Goal: Information Seeking & Learning: Learn about a topic

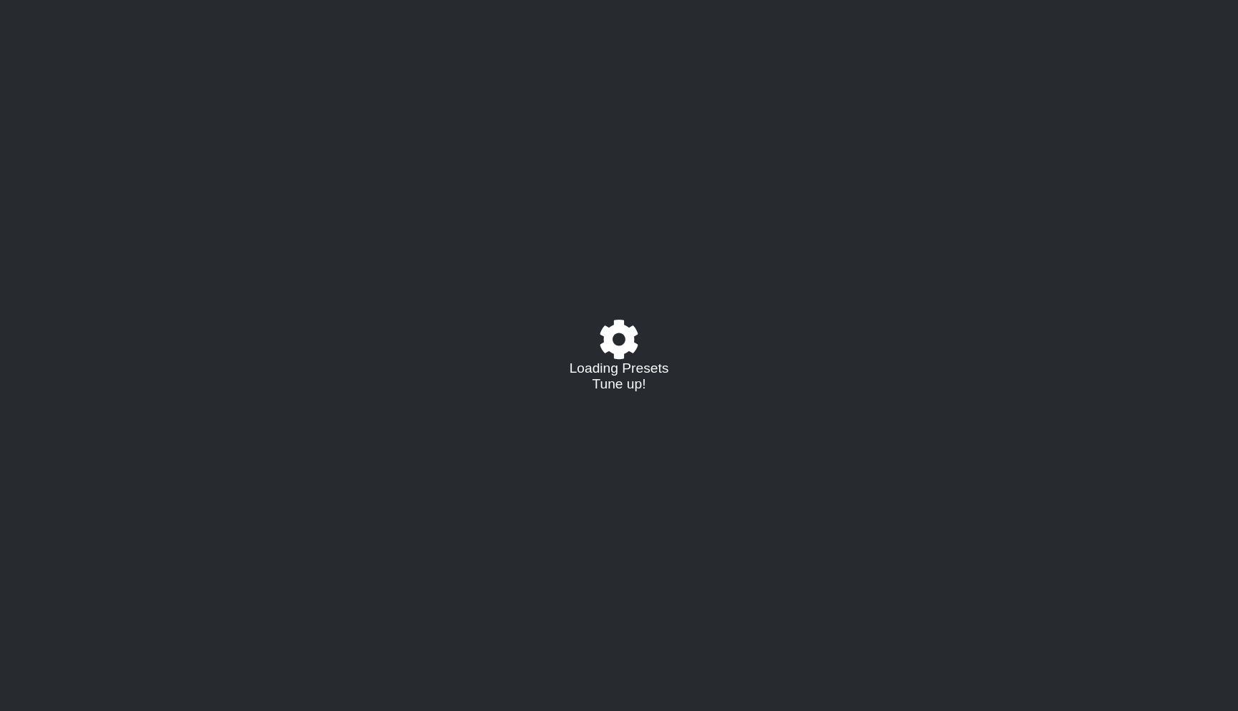
select select "/024R45B4R"
select select "G"
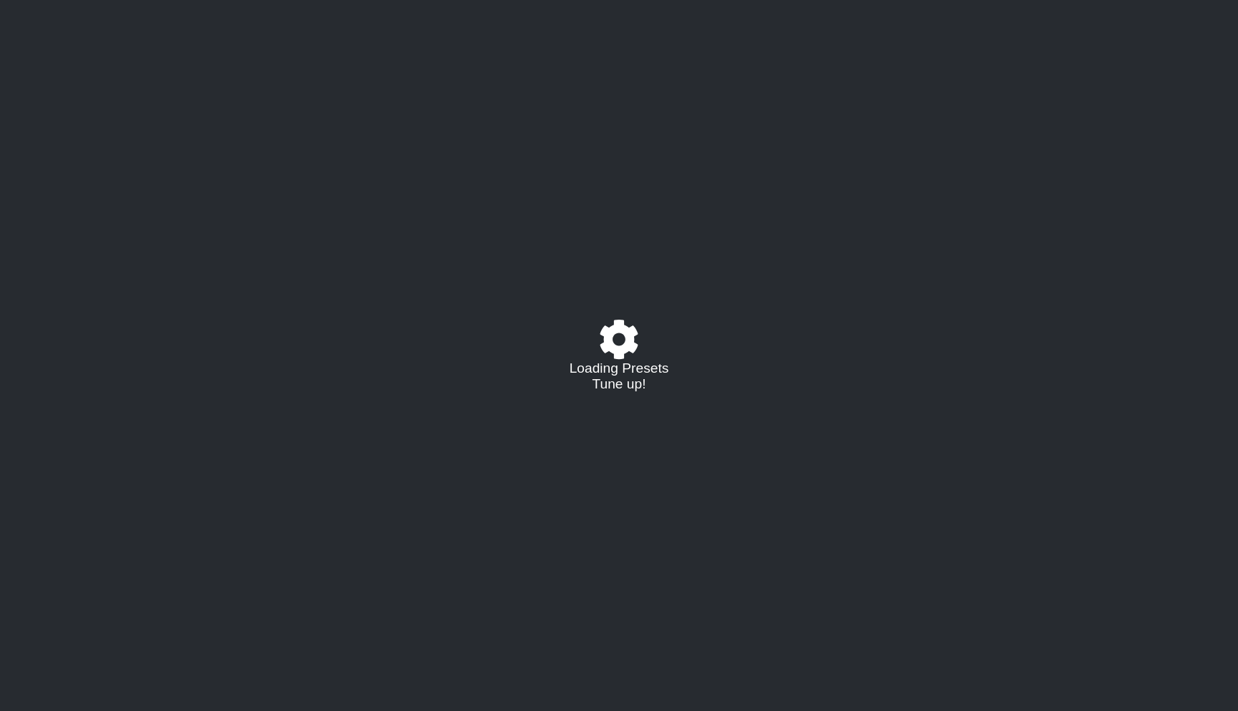
select select "G"
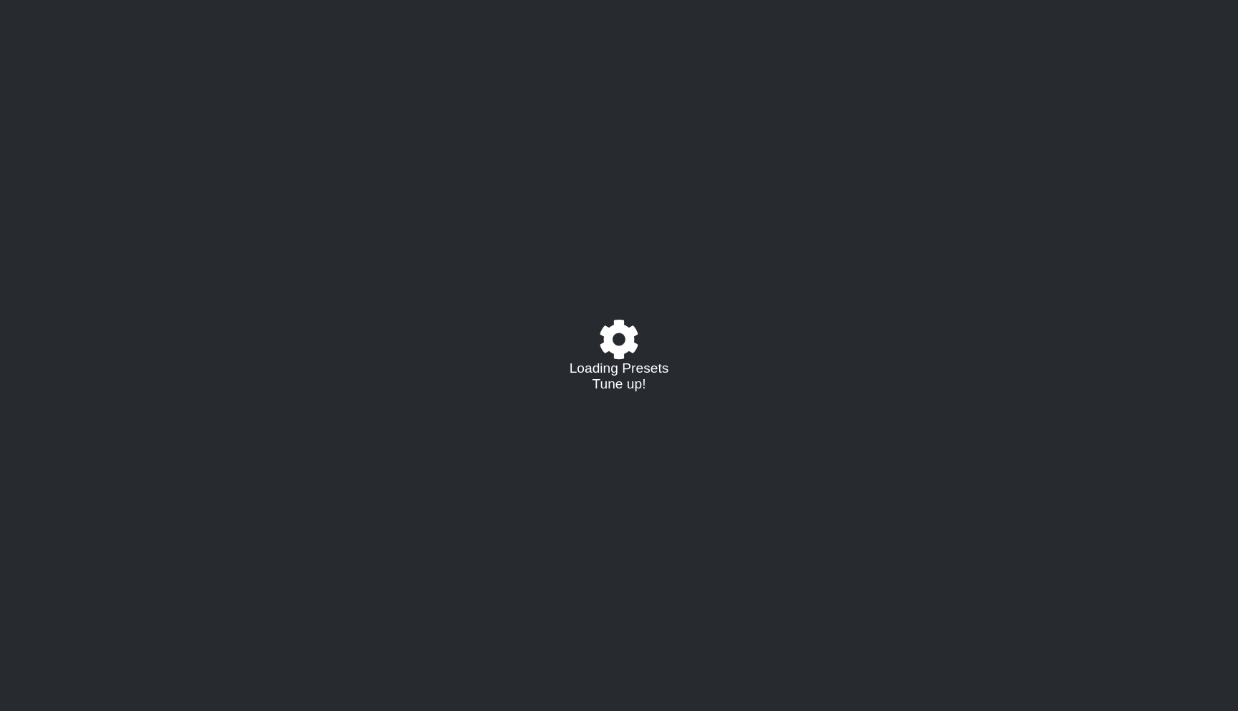
select select "G"
select select "E"
select select "G"
select select "E"
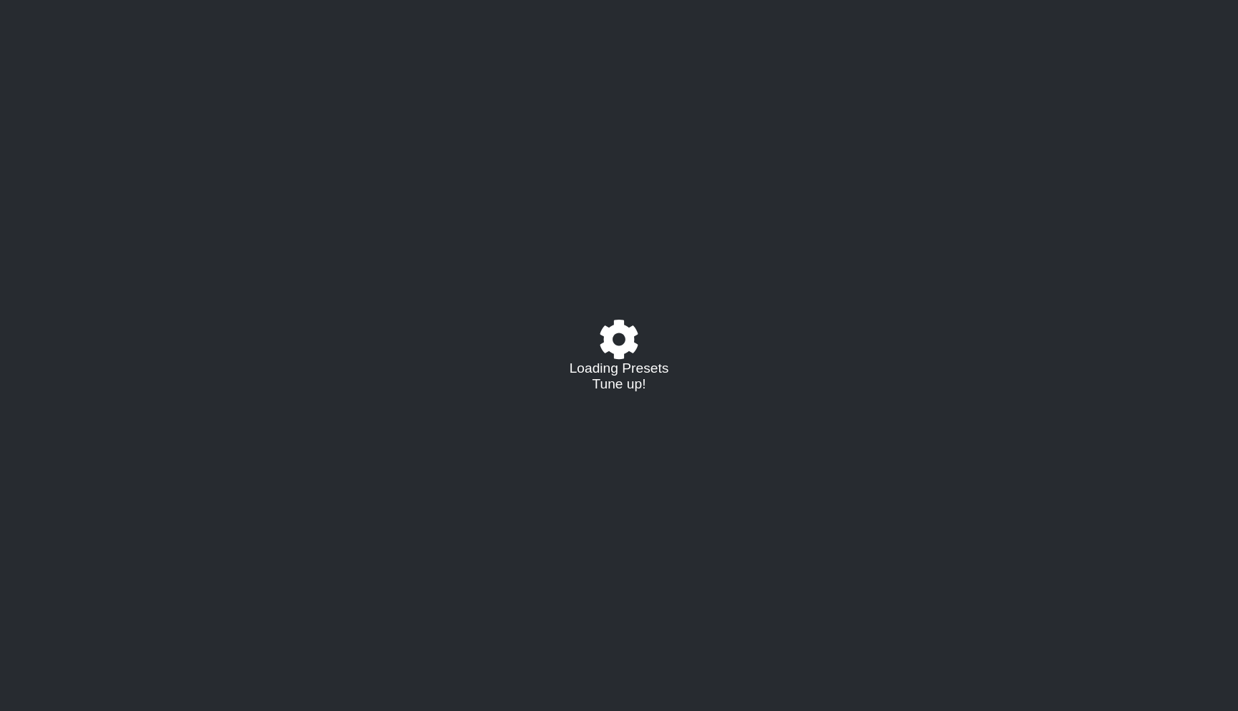
select select "G"
select select "E"
select select "G"
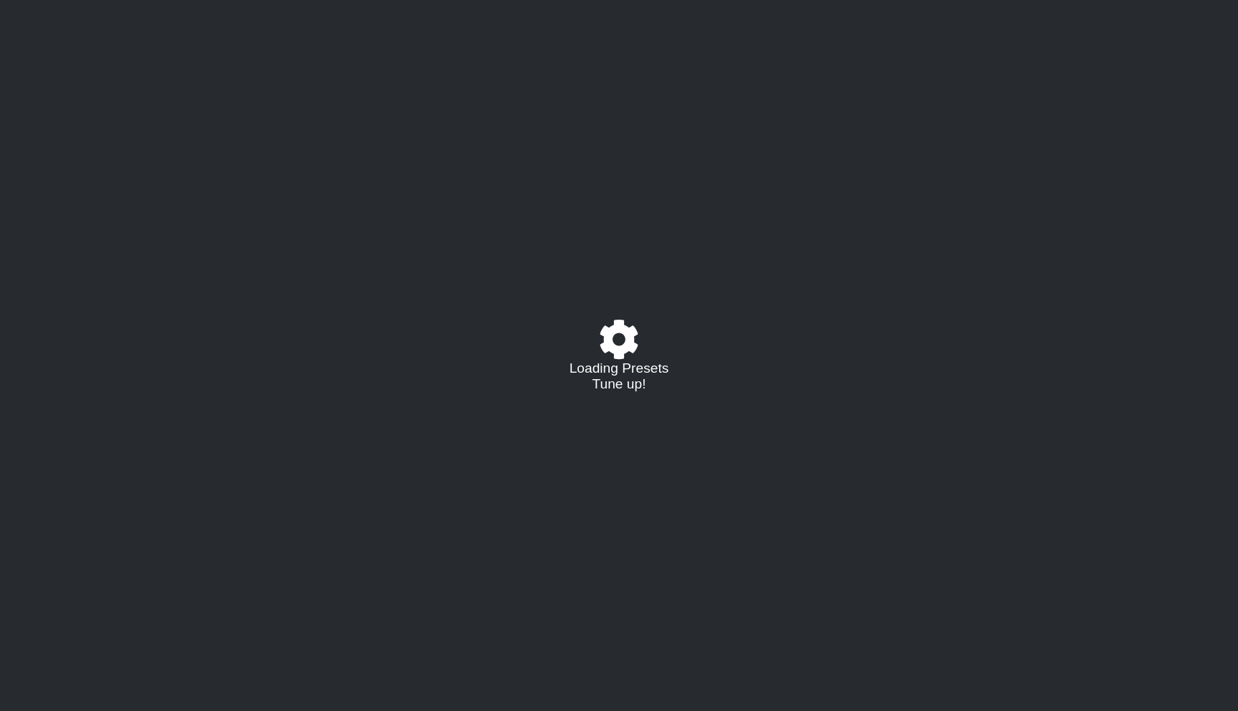
select select "E"
select select "G"
select select "E"
select select "G"
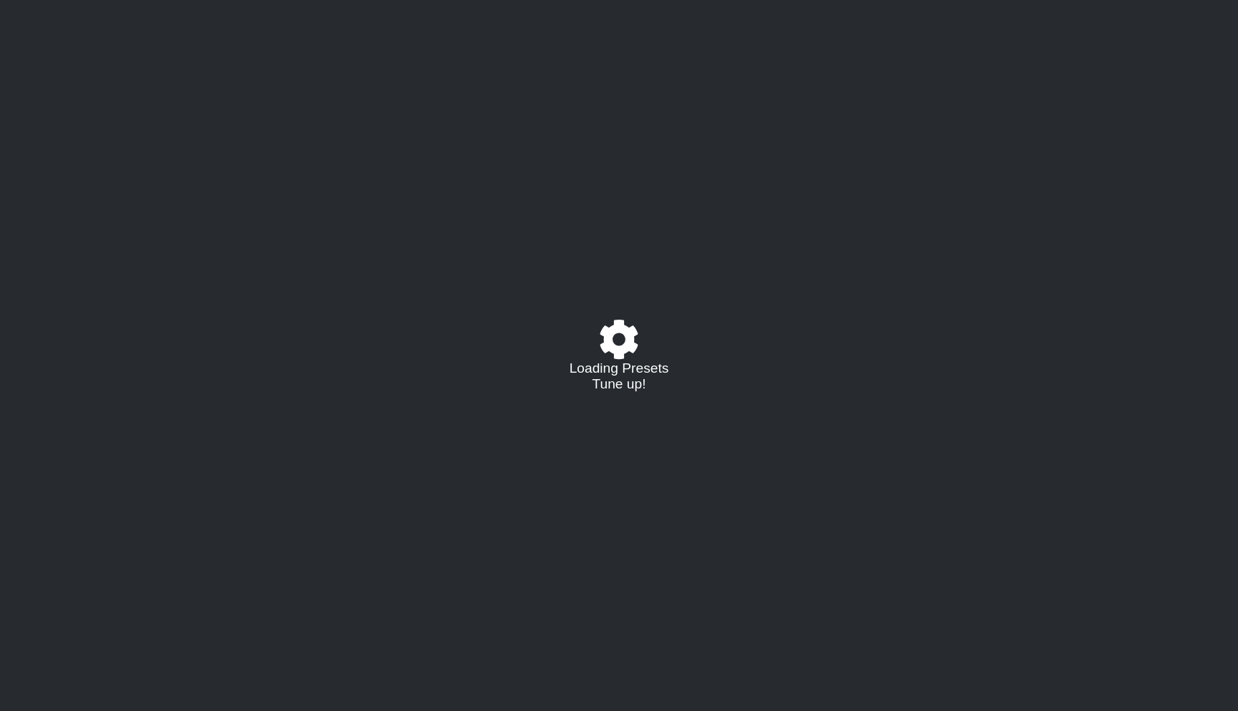
select select "G"
select select "A"
select select "B"
select select "C"
select select "D"
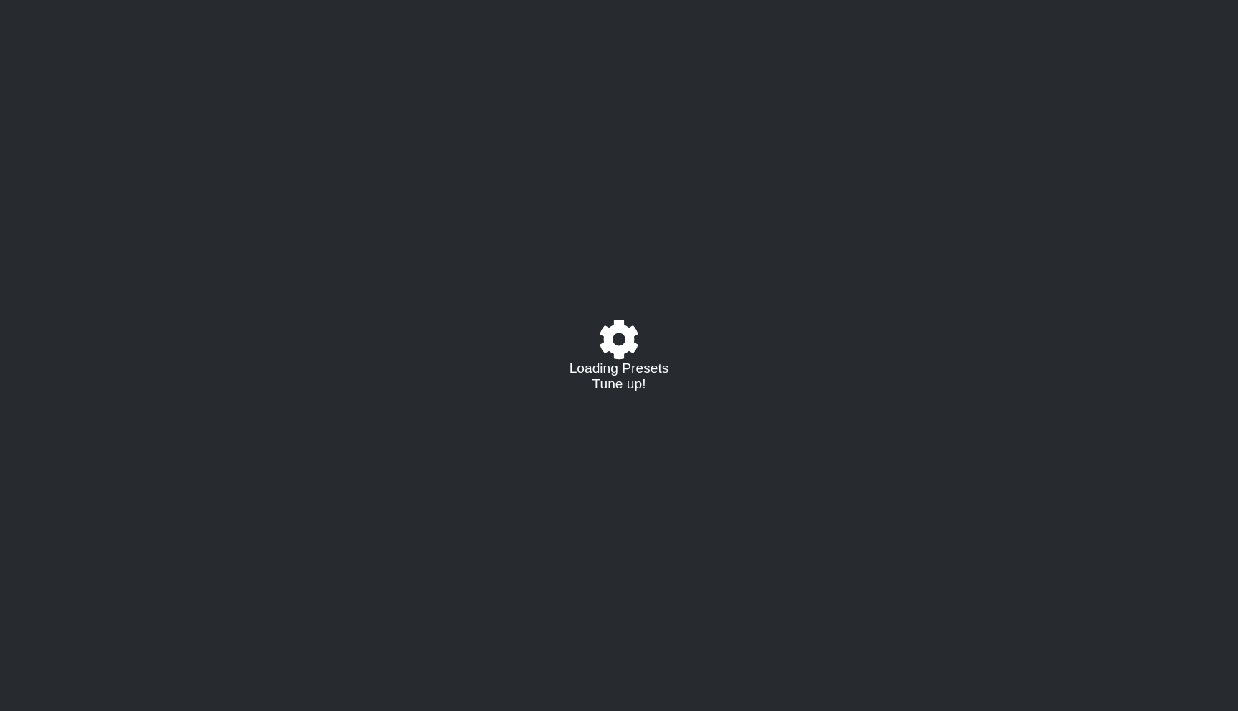
select select "E"
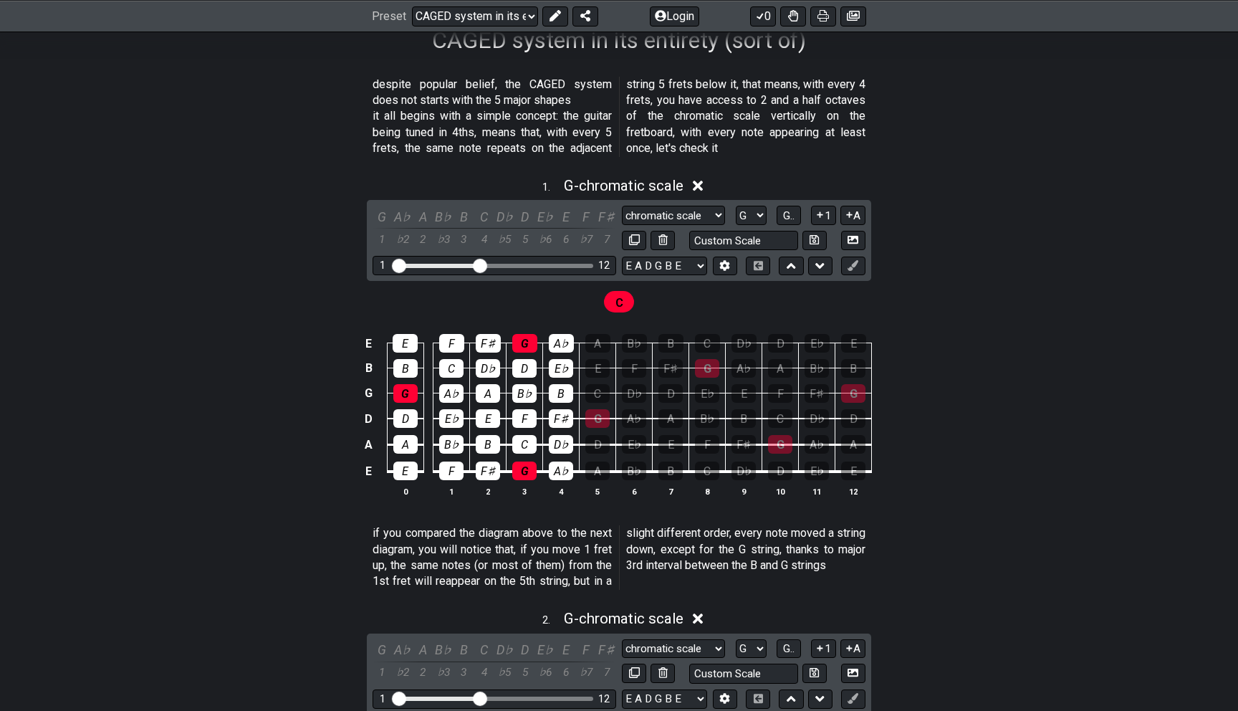
scroll to position [229, 0]
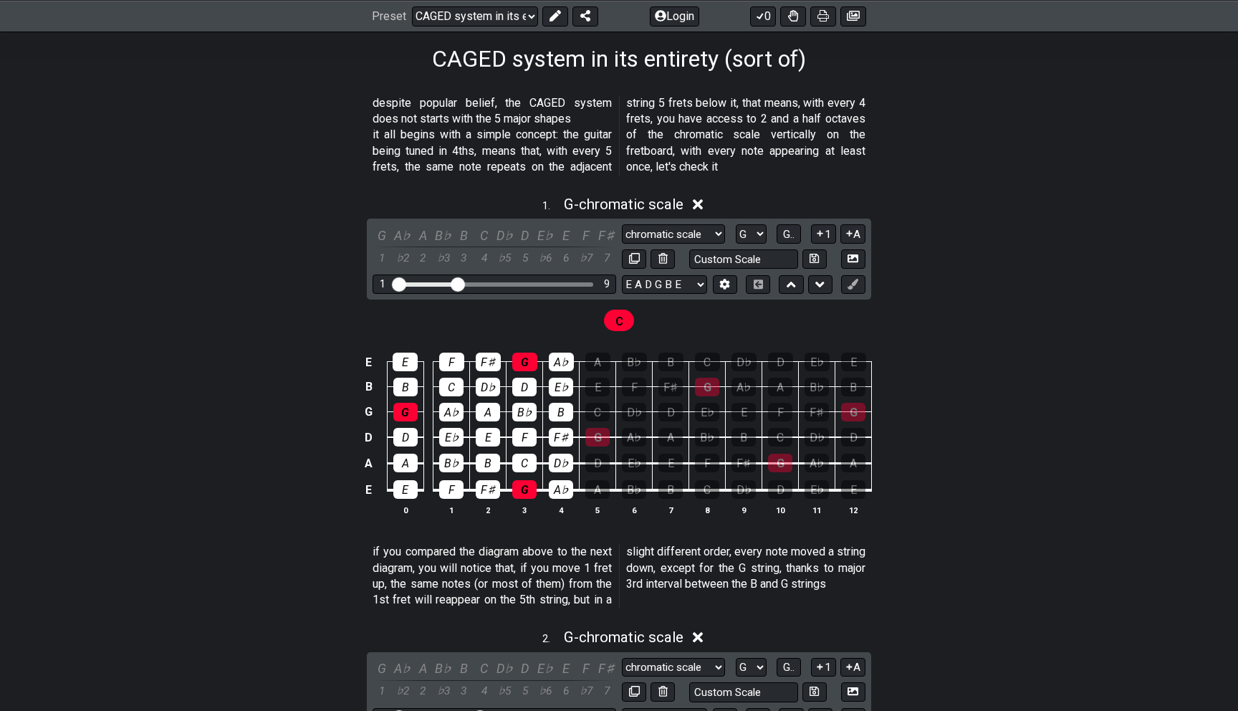
drag, startPoint x: 479, startPoint y: 284, endPoint x: 460, endPoint y: 285, distance: 18.7
click at [459, 283] on input "Visible fret range" at bounding box center [494, 283] width 203 height 0
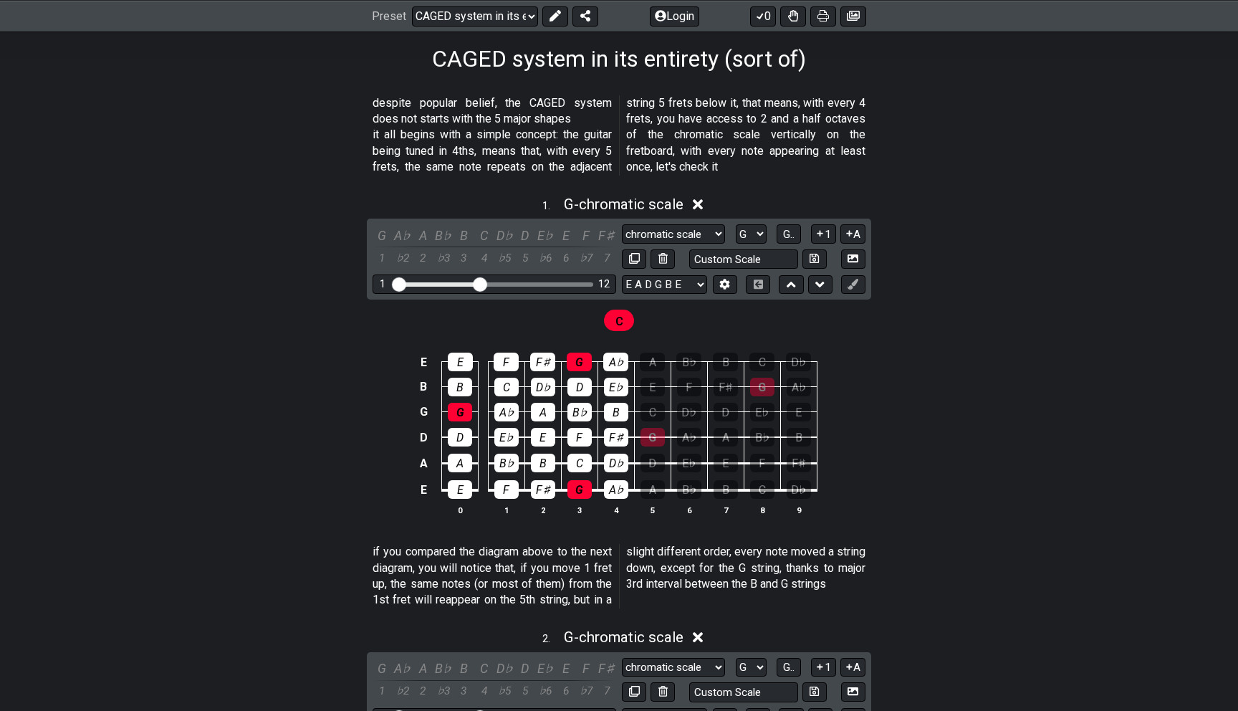
drag, startPoint x: 460, startPoint y: 285, endPoint x: 478, endPoint y: 285, distance: 17.9
click at [478, 283] on input "Visible fret range" at bounding box center [494, 283] width 203 height 0
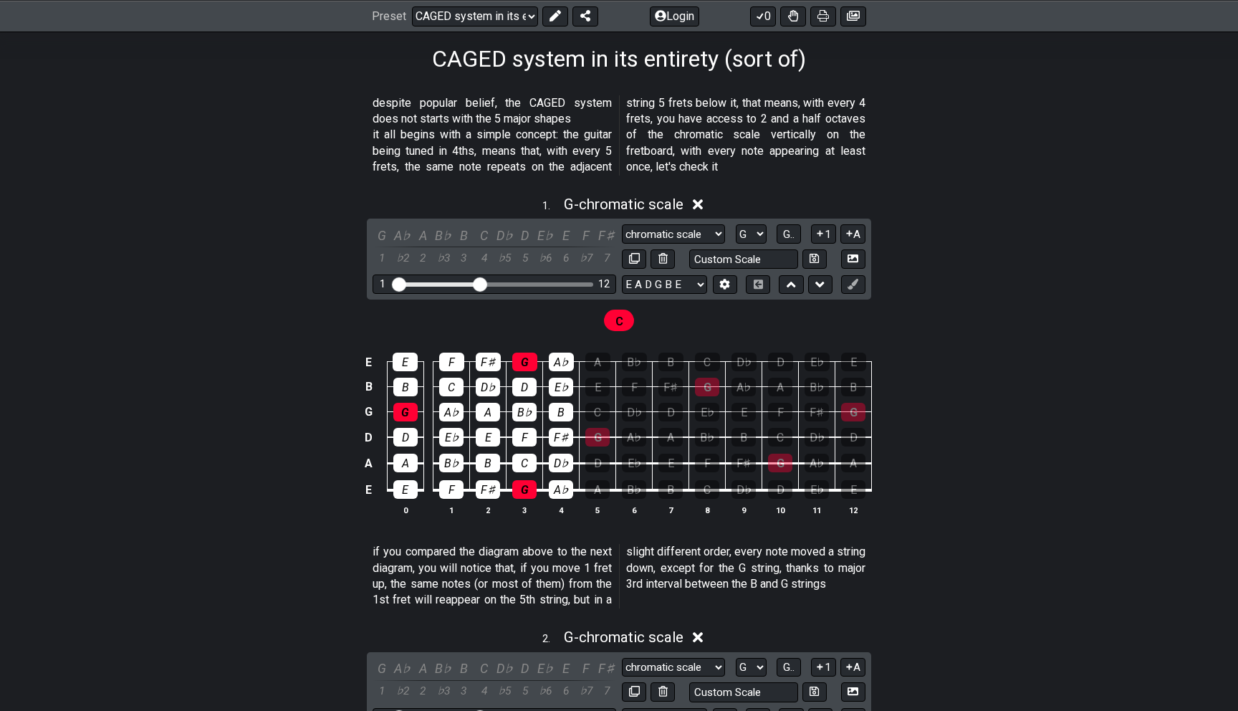
click at [476, 283] on input "Visible fret range" at bounding box center [494, 283] width 203 height 0
click at [705, 229] on select "chromatic scale chromatic scale Minor Pentatonic Major Pentatonic Minor Blues M…" at bounding box center [673, 233] width 103 height 19
click at [745, 241] on select "A♭ A A♯ B♭ B C C♯ D♭ D D♯ E♭ E F F♯ G♭ G G♯" at bounding box center [751, 233] width 31 height 19
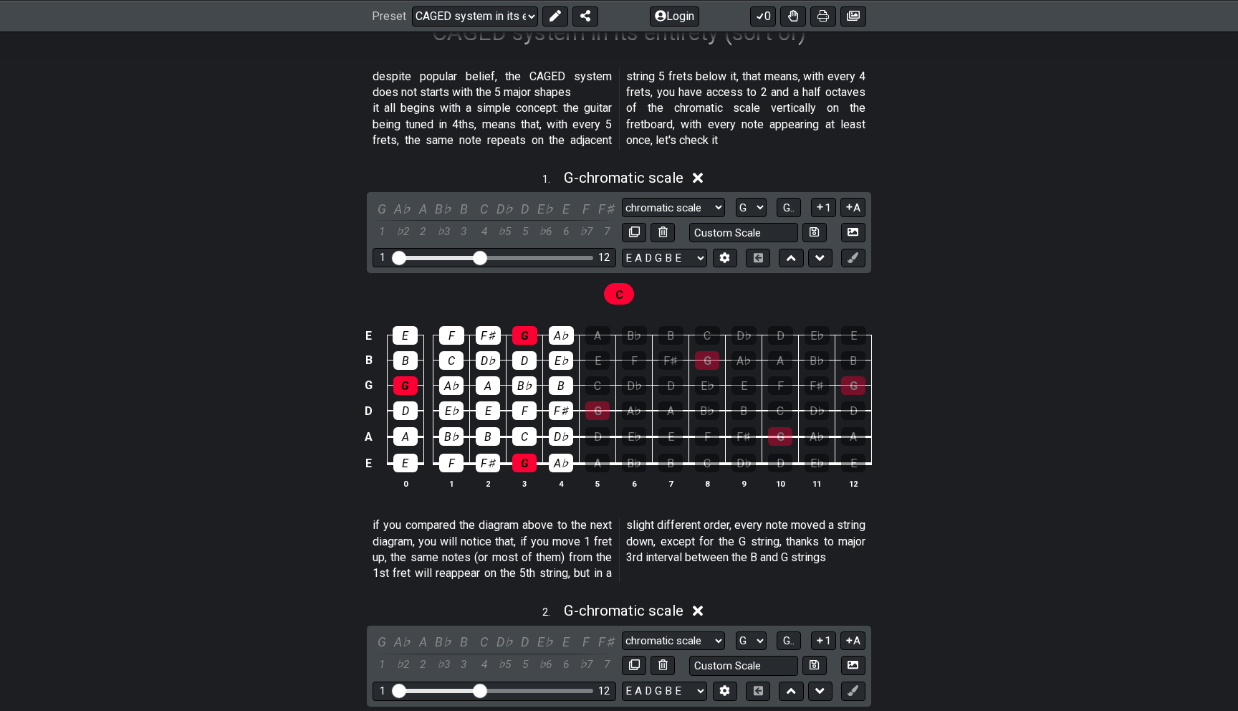
scroll to position [259, 0]
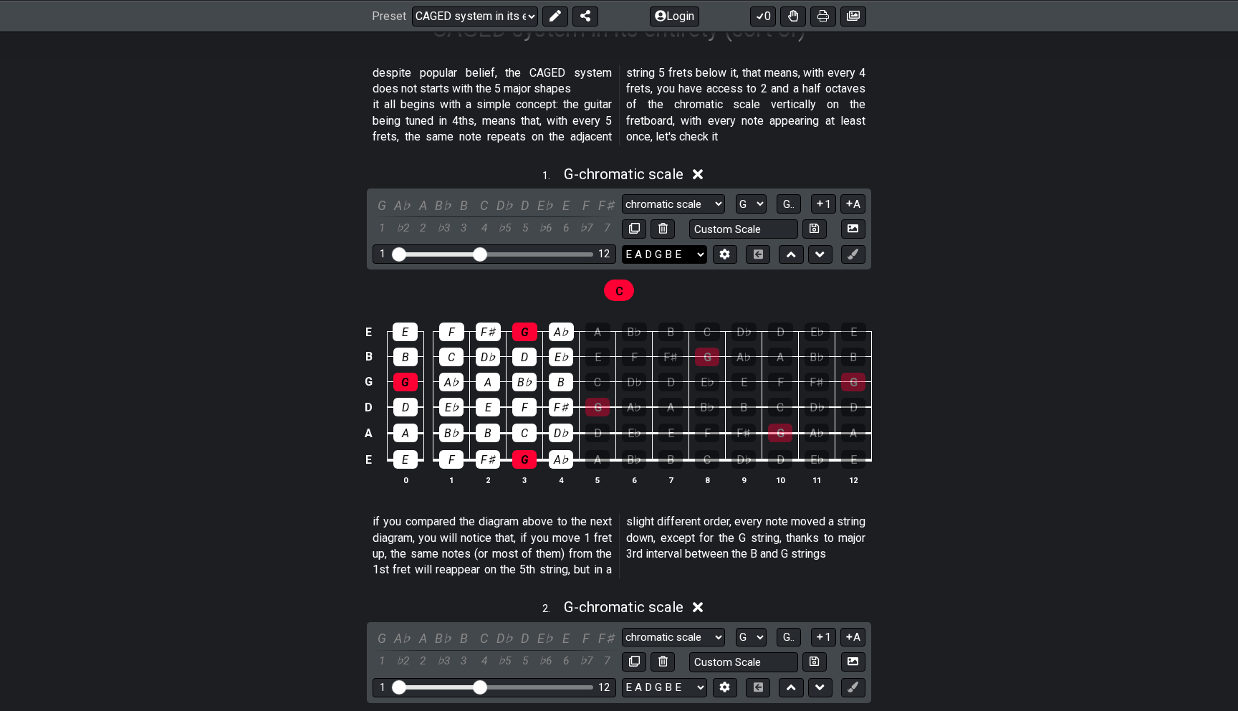
click at [686, 245] on select "E A D G B E E A D G B E E A D G B E B E A D F♯ B A D G C E A D A D G B E E♭ A♭ …" at bounding box center [664, 254] width 85 height 19
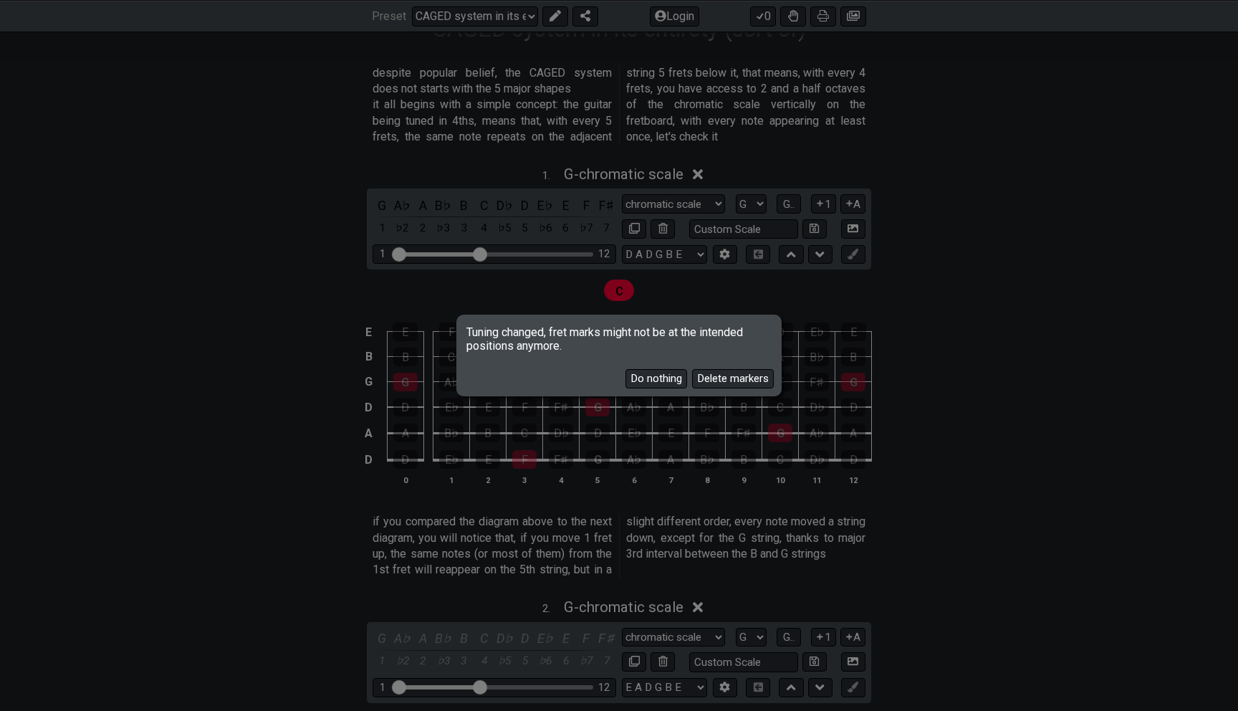
click at [1051, 321] on div "Tuning changed, fret marks might not be at the intended positions anymore. Do n…" at bounding box center [619, 355] width 1238 height 711
click at [656, 363] on div "Do nothing Delete markers" at bounding box center [619, 374] width 321 height 42
click at [648, 381] on button "Do nothing" at bounding box center [657, 378] width 62 height 19
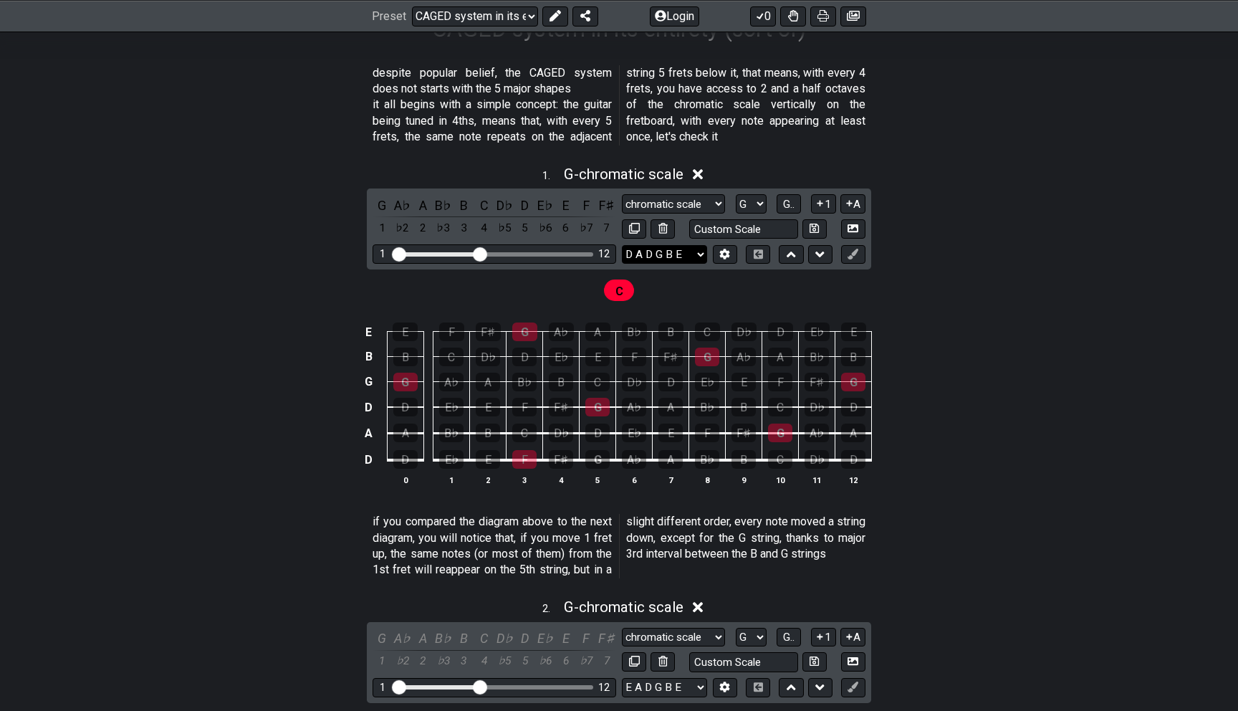
click at [685, 249] on select "E A D G B E E A D G B E E A D G B E B E A D F♯ B A D G C E A D A D G B E E♭ A♭ …" at bounding box center [664, 254] width 85 height 19
select select "E A D G B E"
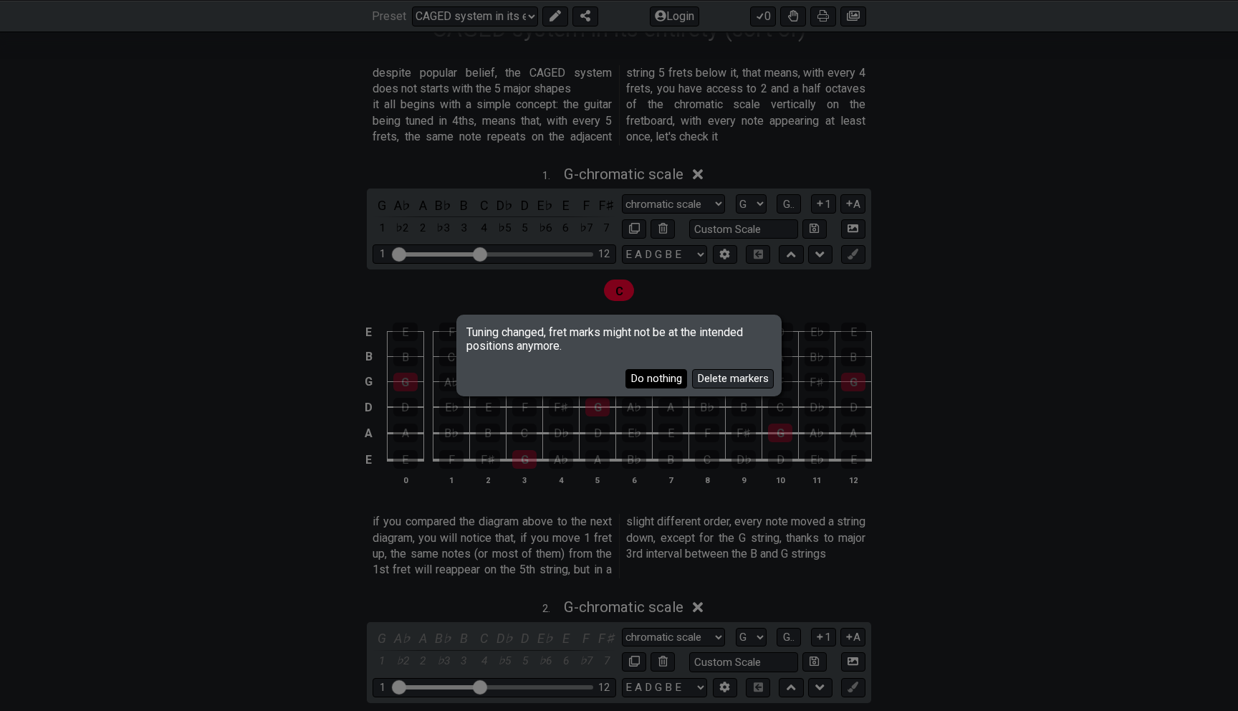
click at [664, 380] on button "Do nothing" at bounding box center [657, 378] width 62 height 19
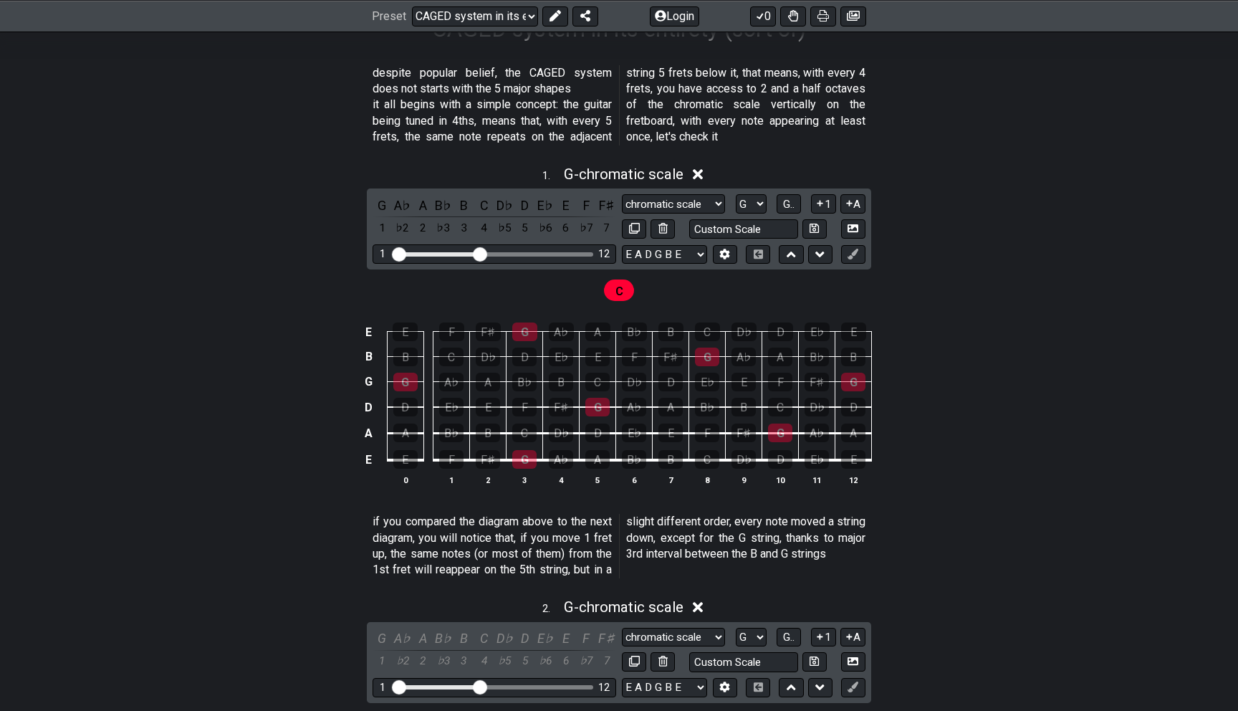
click at [1093, 339] on div "E E F F♯ G A♭ A B♭ B C D♭ D E♭ E B B C D♭ D E♭ E F F♯ G A♭ A B♭ B G G A♭ A B♭ B…" at bounding box center [619, 404] width 1118 height 201
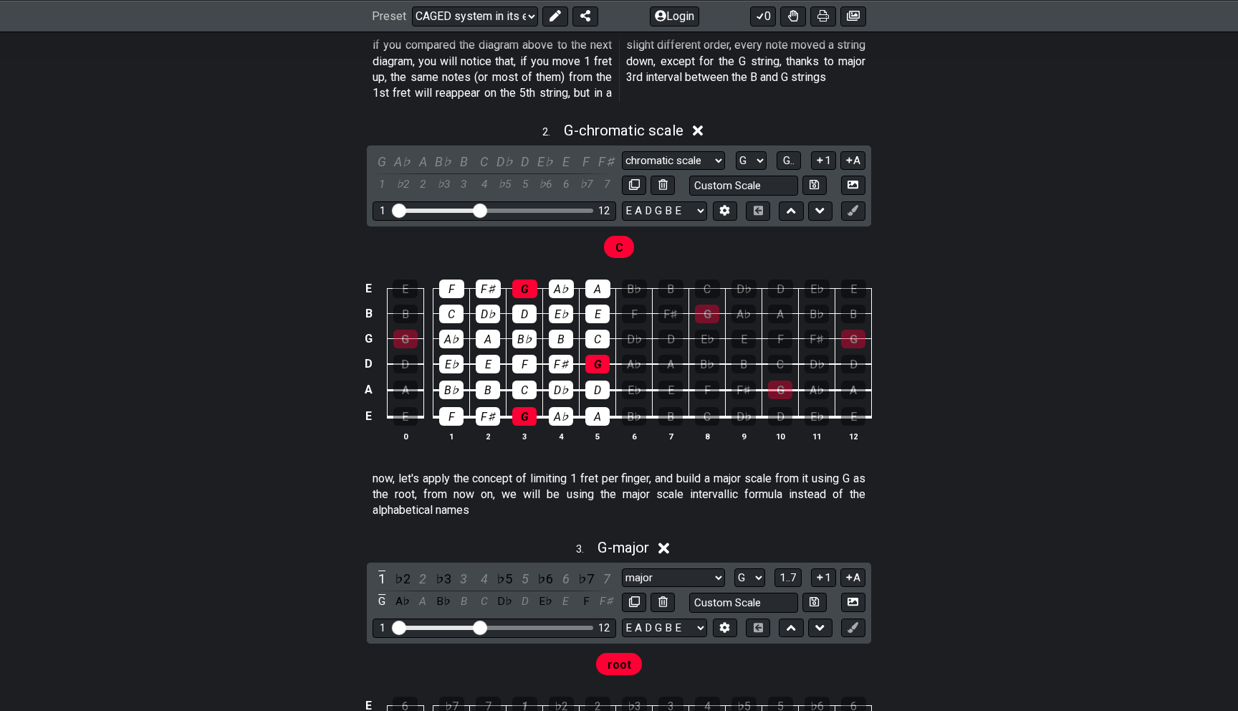
scroll to position [785, 0]
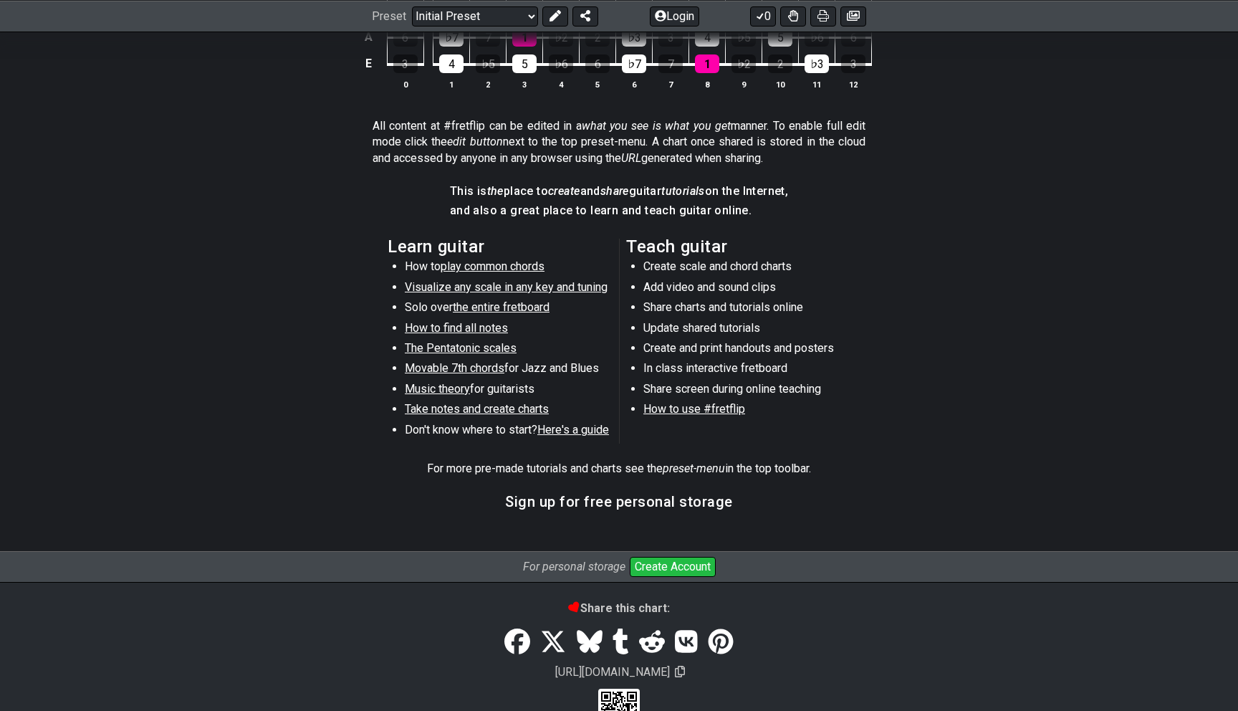
scroll to position [609, 0]
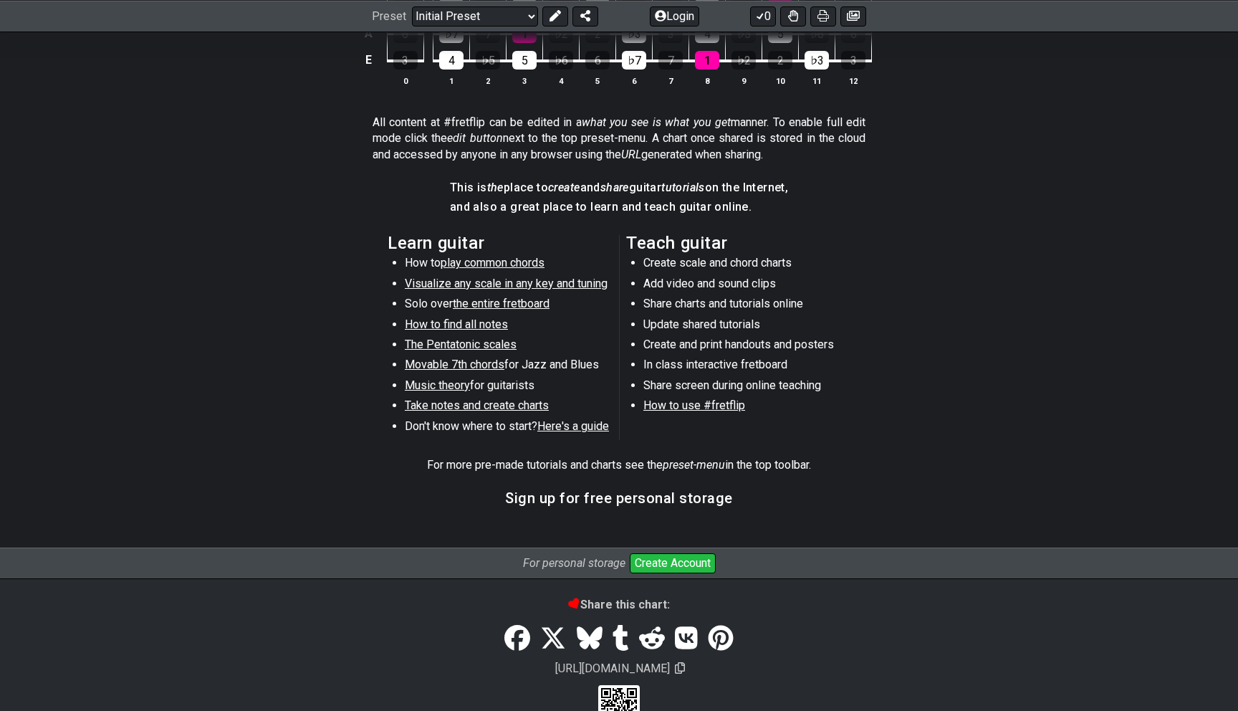
click at [166, 325] on section "Learn guitar How to play common chords Visualize any scale in any key and tunin…" at bounding box center [619, 340] width 1118 height 222
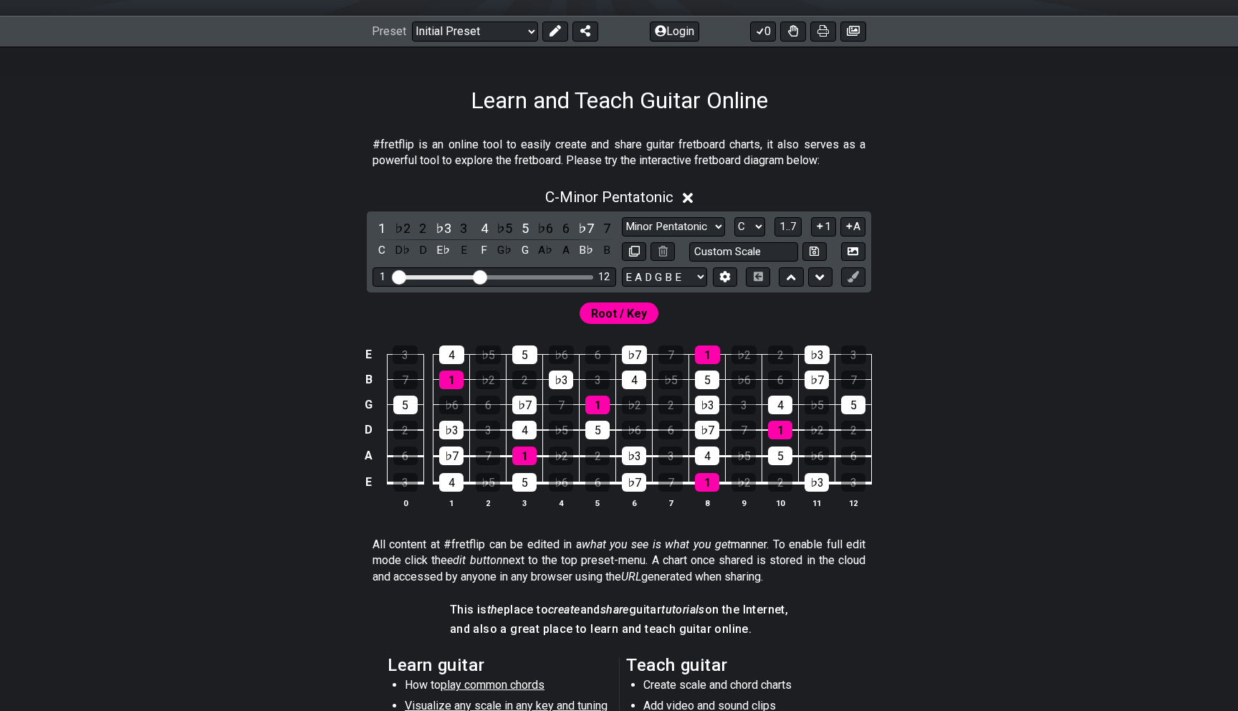
scroll to position [181, 0]
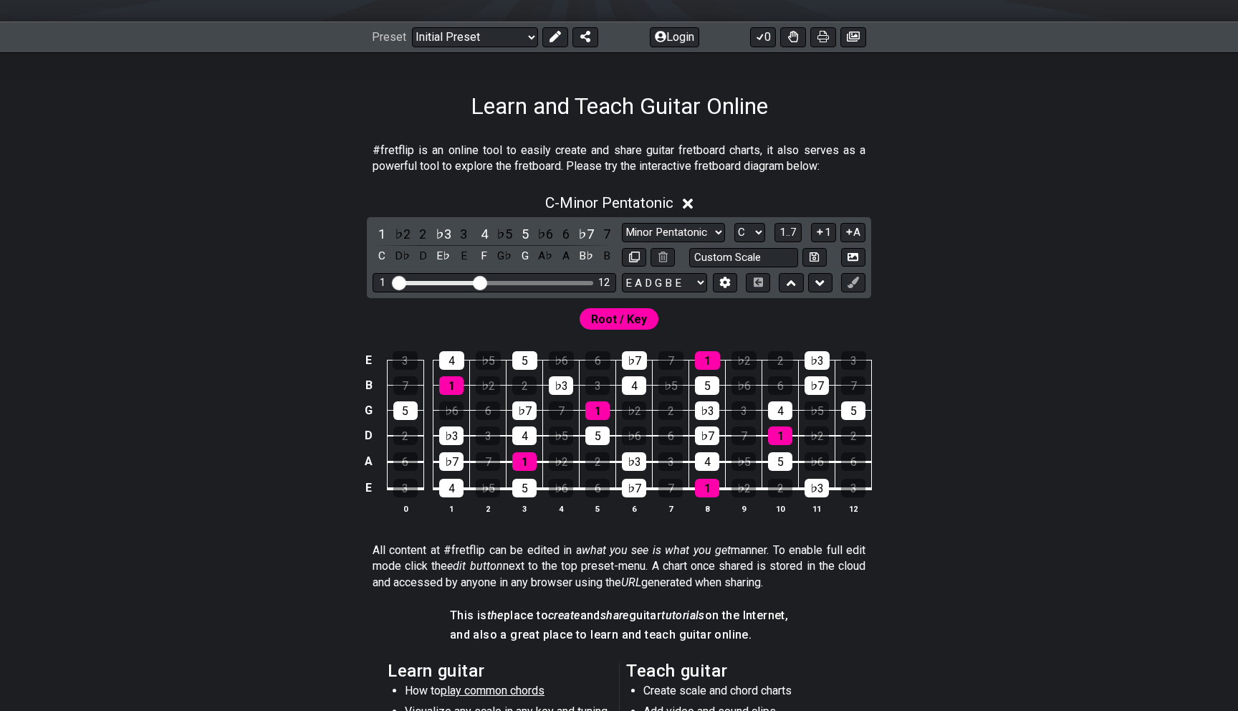
click at [209, 345] on div "E 3 4 ♭5 5 ♭6 6 ♭7 7 1 ♭2 2 ♭3 3 B 7 1 ♭2 2 ♭3 3 4 ♭5 5 ♭6 6 ♭7 7 G 5 ♭6 6 ♭7 7…" at bounding box center [619, 432] width 1118 height 201
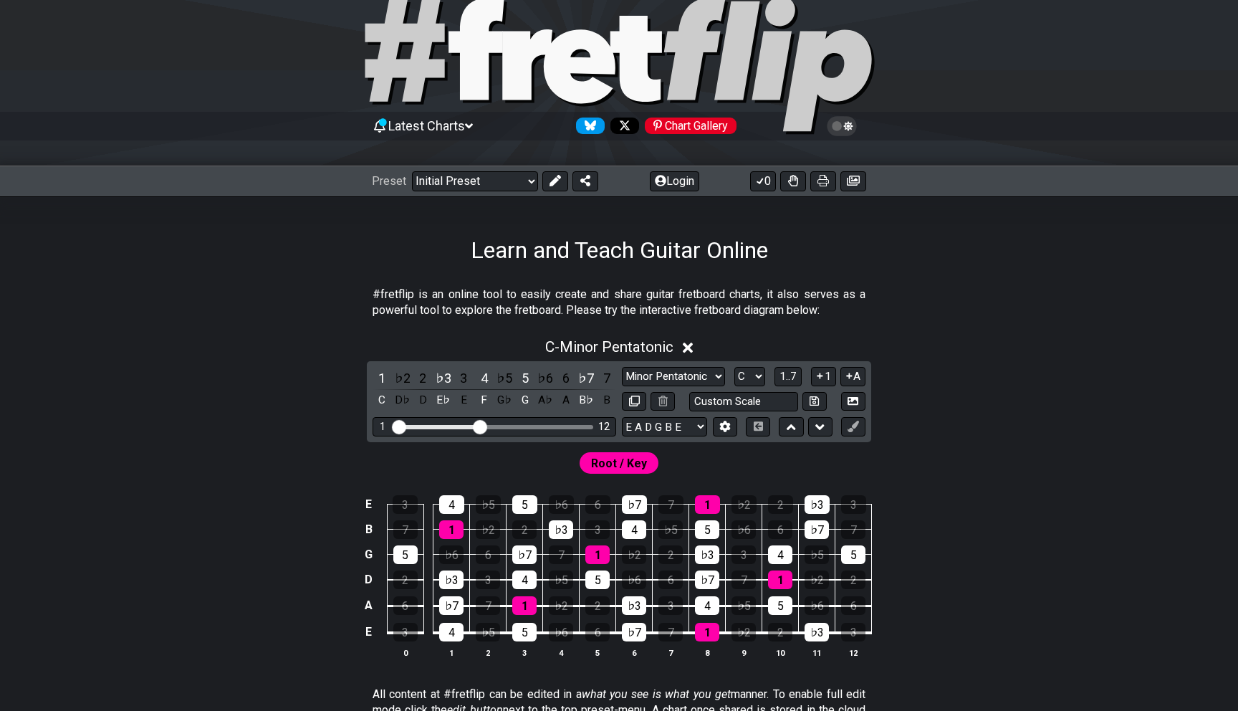
scroll to position [21, 0]
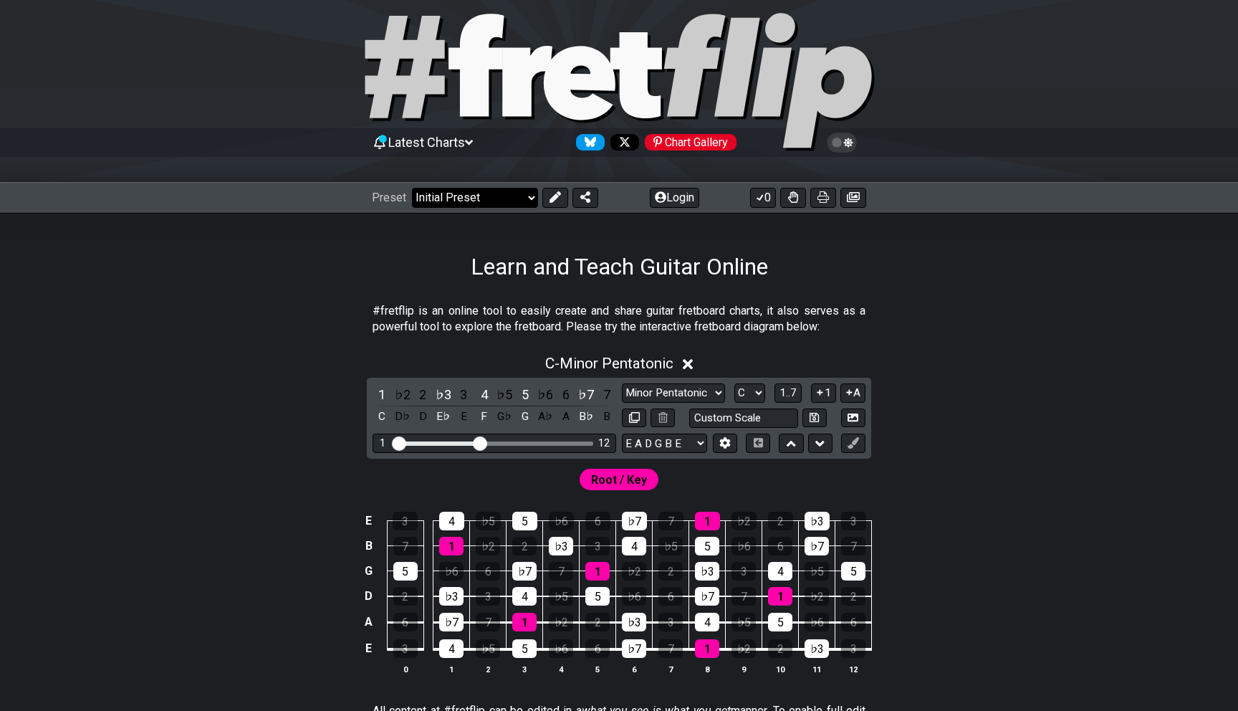
click at [462, 203] on select "Welcome to #fretflip! Initial Preset Custom Preset Minor Pentatonic Major Penta…" at bounding box center [475, 198] width 126 height 20
select select "/the-caged-system"
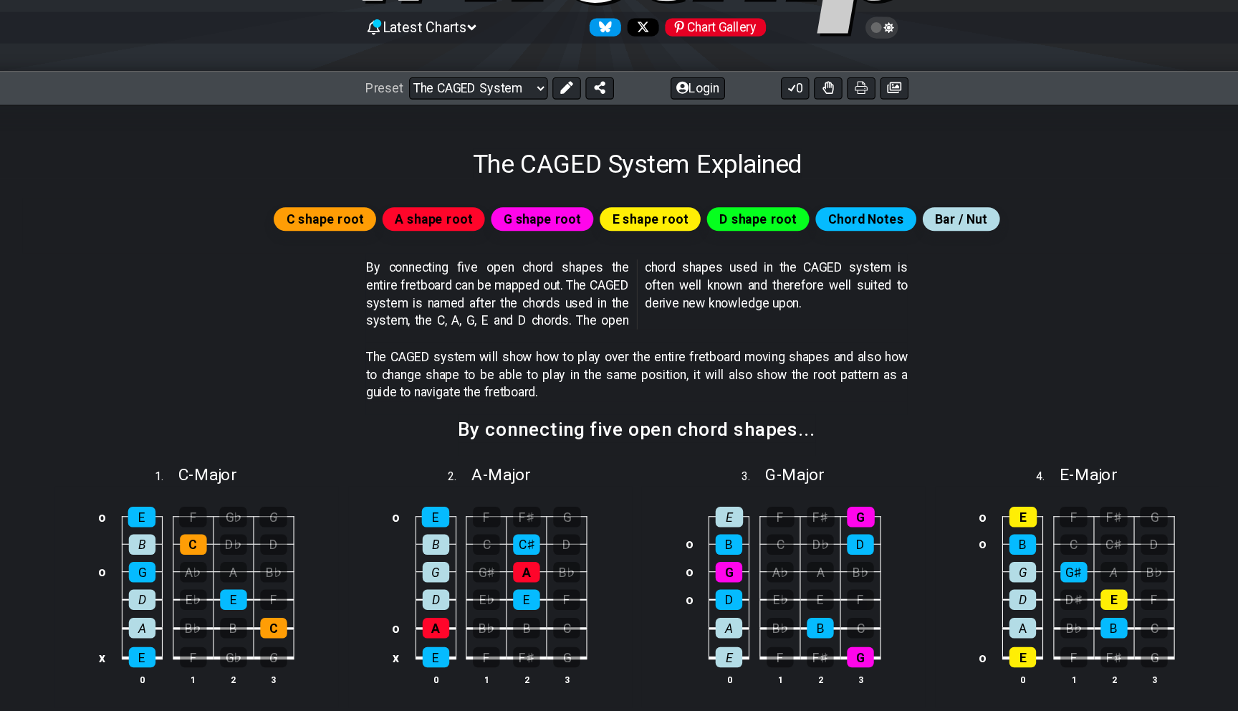
scroll to position [73, 0]
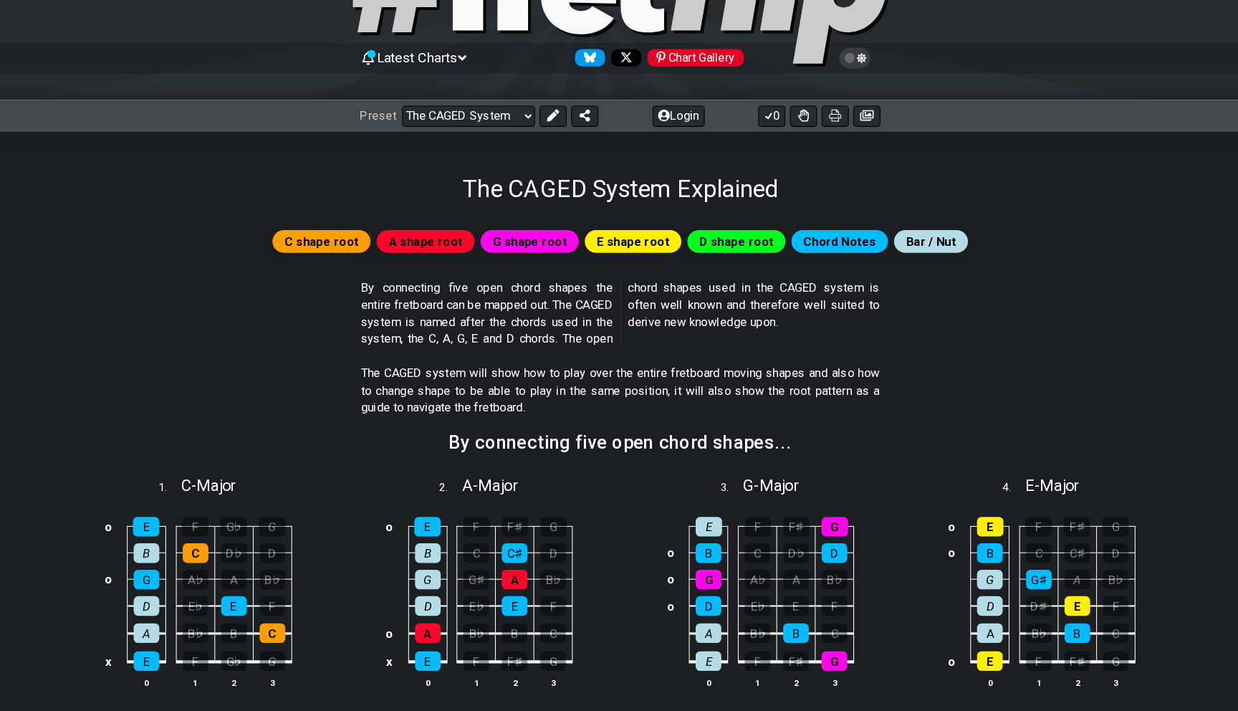
click at [512, 126] on div "Latest Charts Chart Gallery" at bounding box center [619, 105] width 1238 height 52
click at [510, 143] on select "Welcome to #fretflip! Initial Preset Custom Preset Minor Pentatonic Major Penta…" at bounding box center [475, 145] width 126 height 20
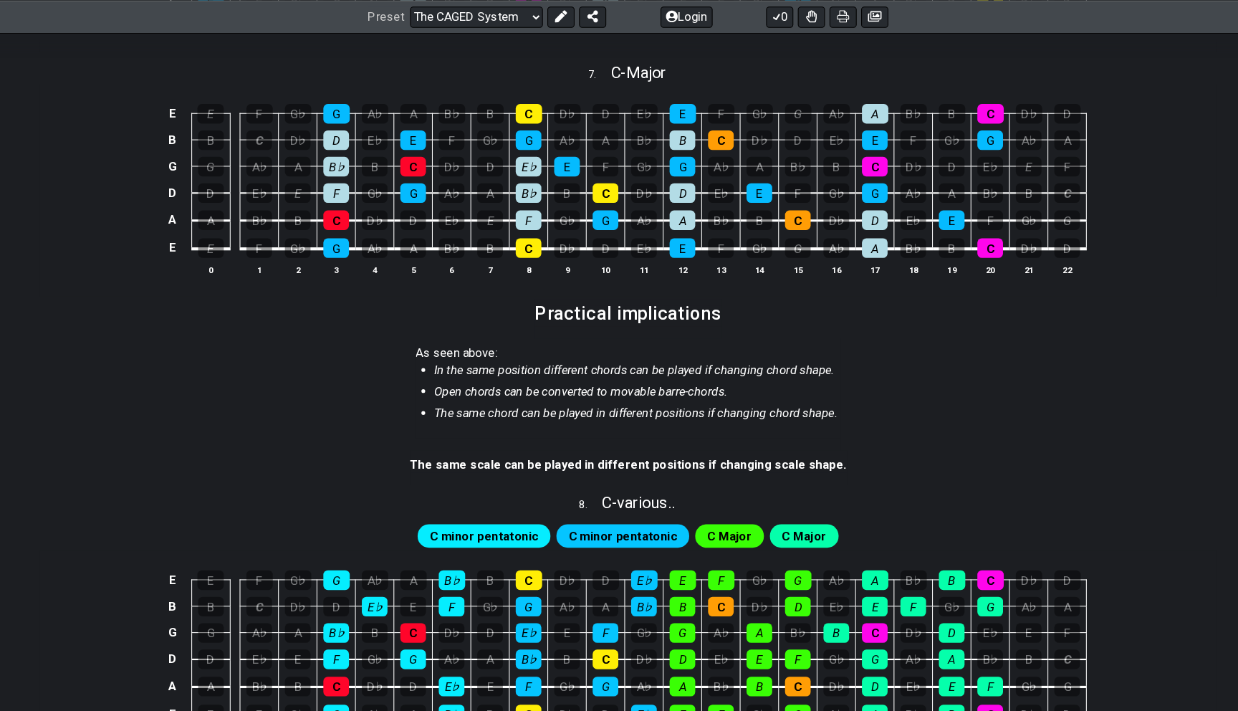
scroll to position [1159, 0]
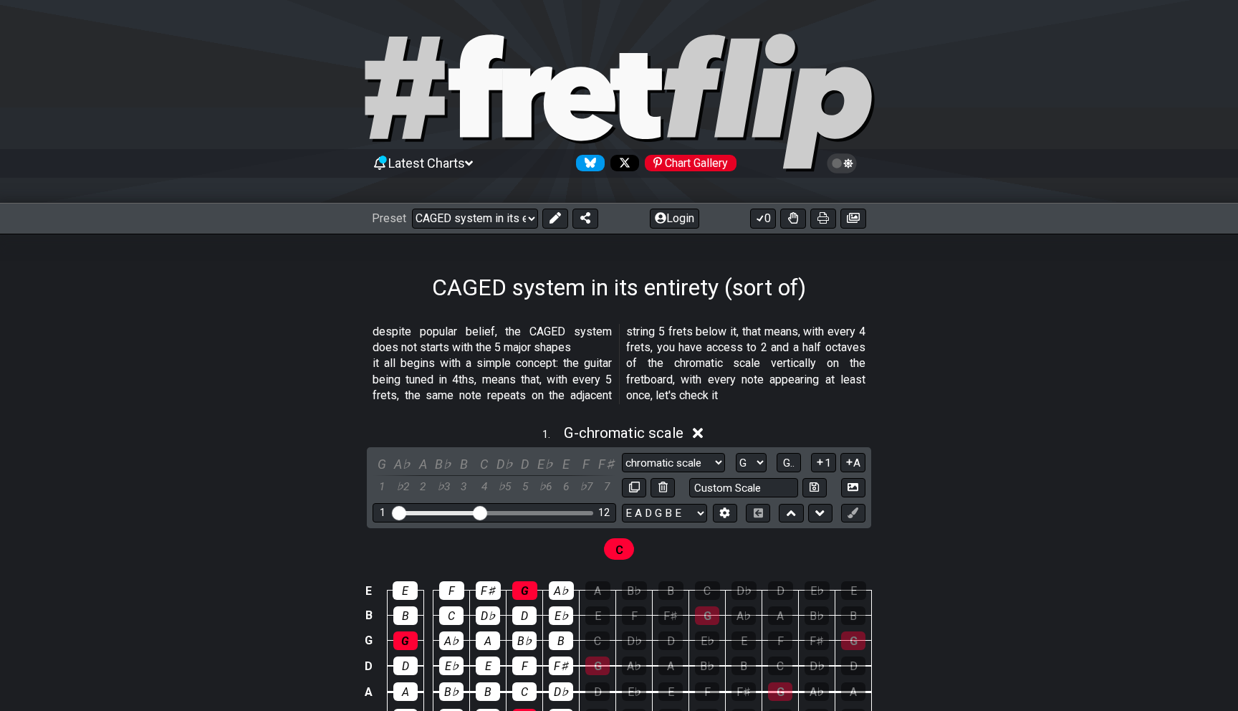
select select "/024R45B4R"
select select "G"
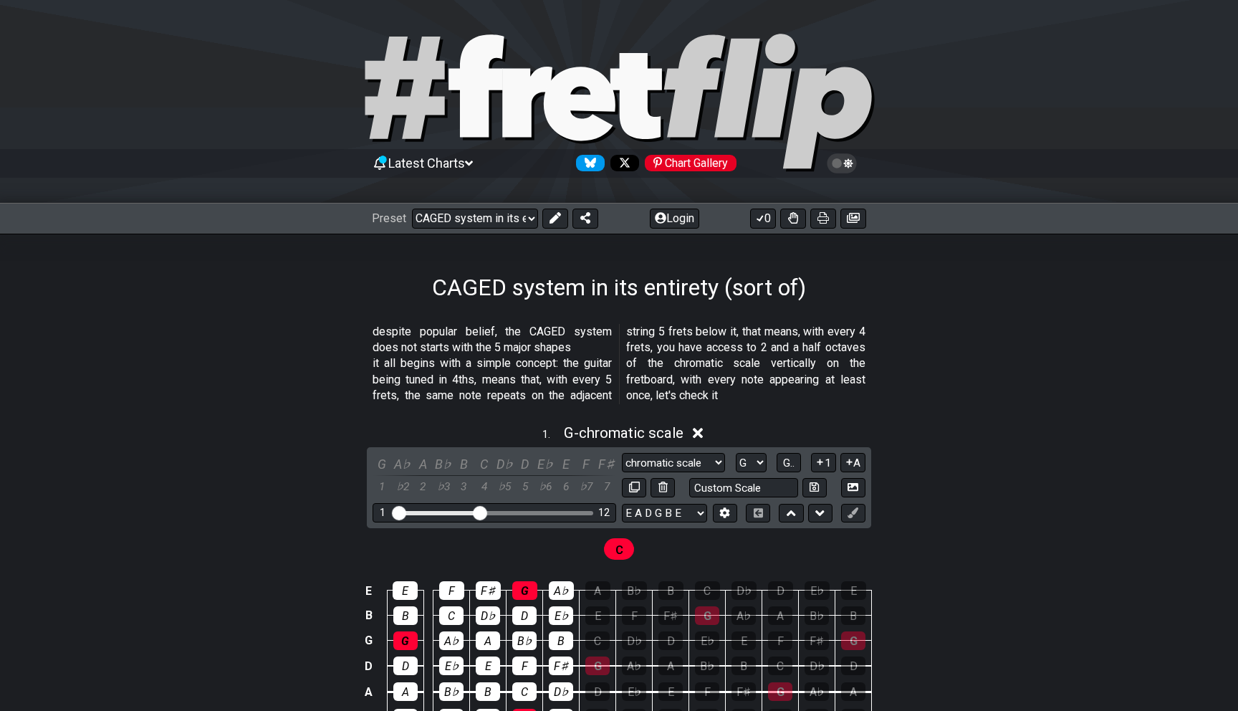
select select "G"
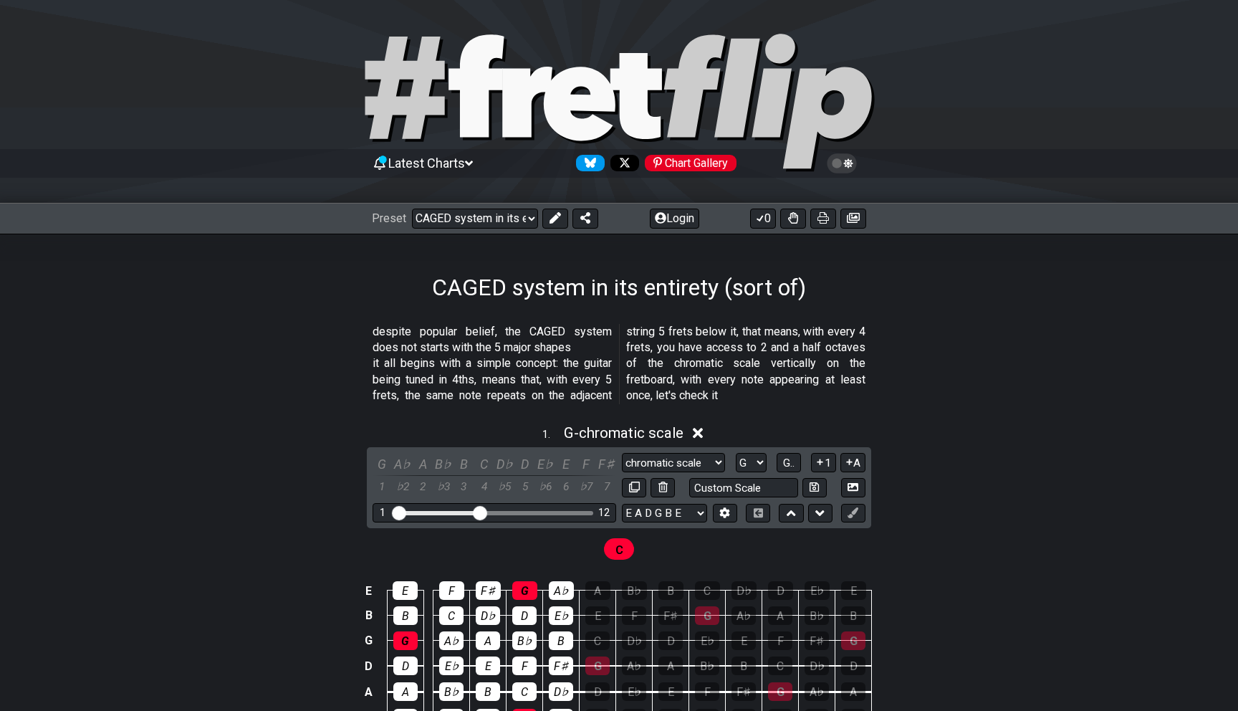
select select "G"
select select "E"
select select "G"
select select "E"
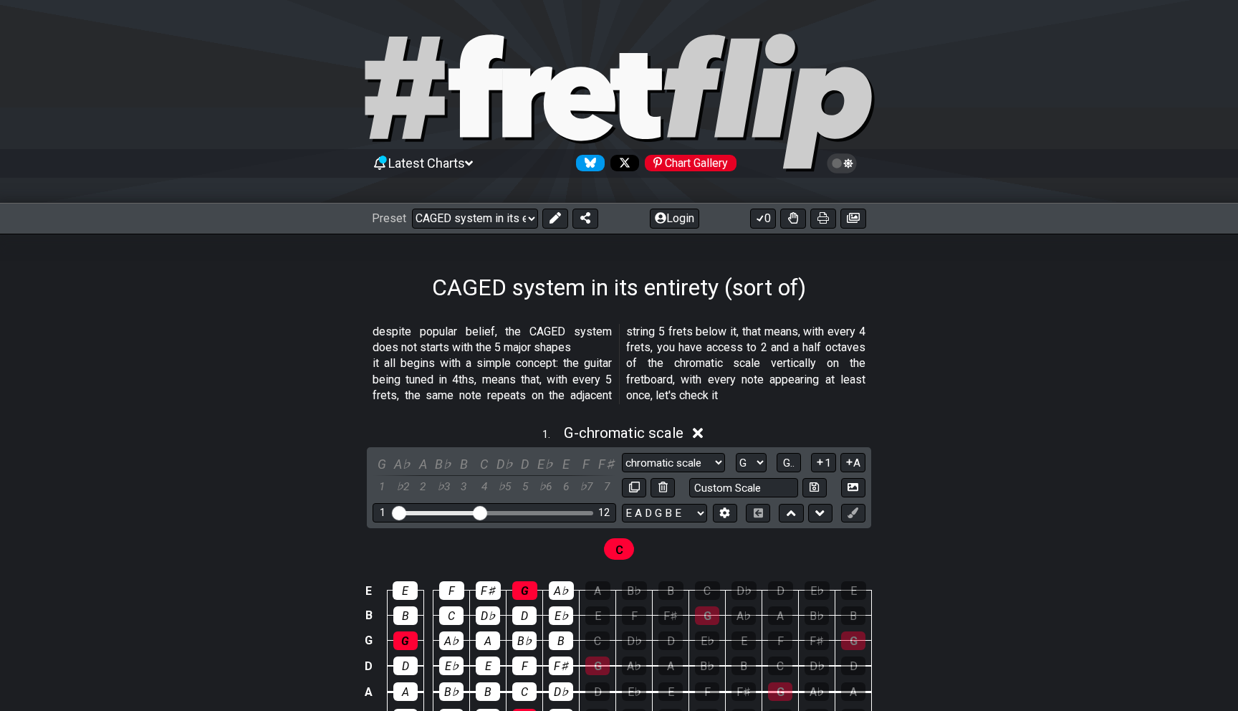
select select "G"
select select "E"
select select "G"
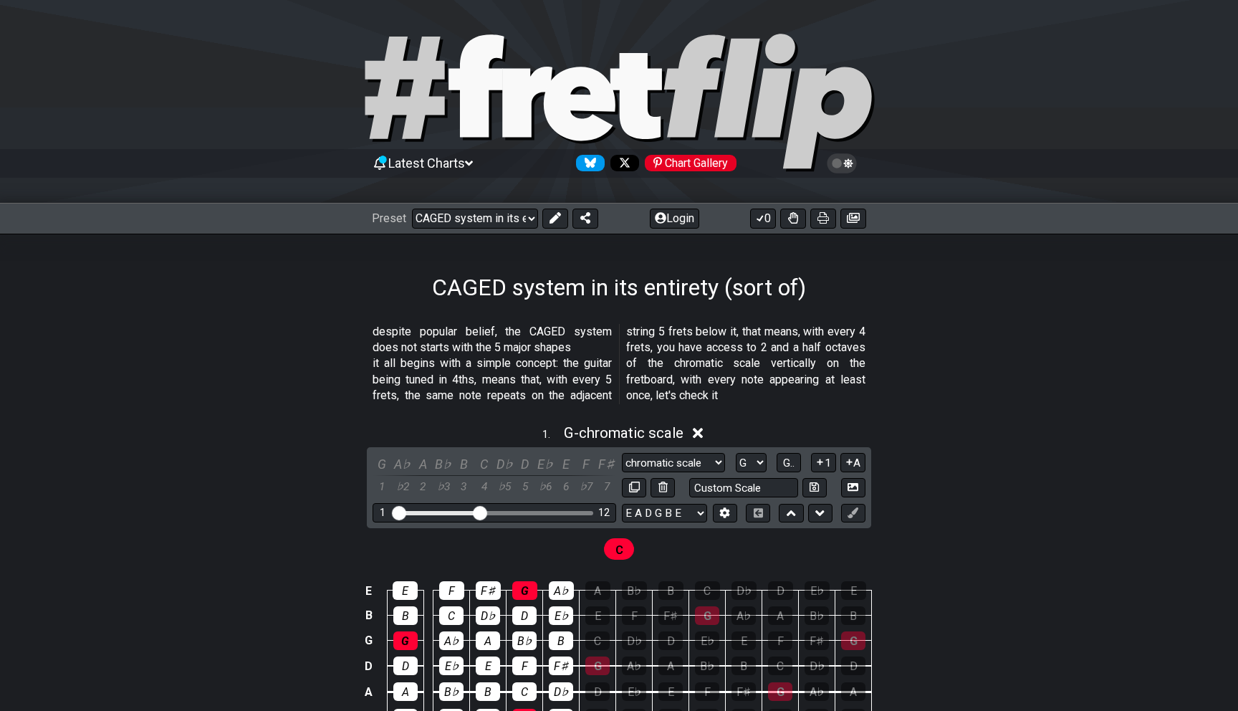
select select "E"
select select "G"
select select "E"
select select "G"
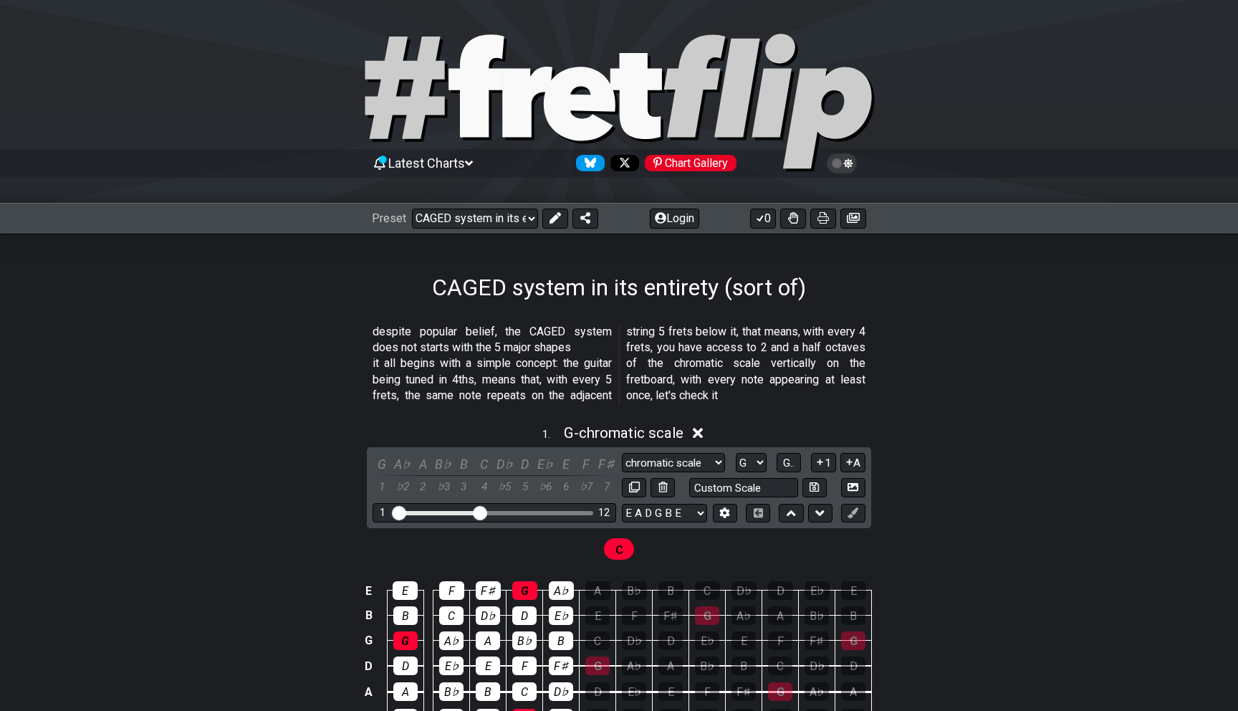
select select "G"
select select "A"
select select "B"
select select "C"
select select "D"
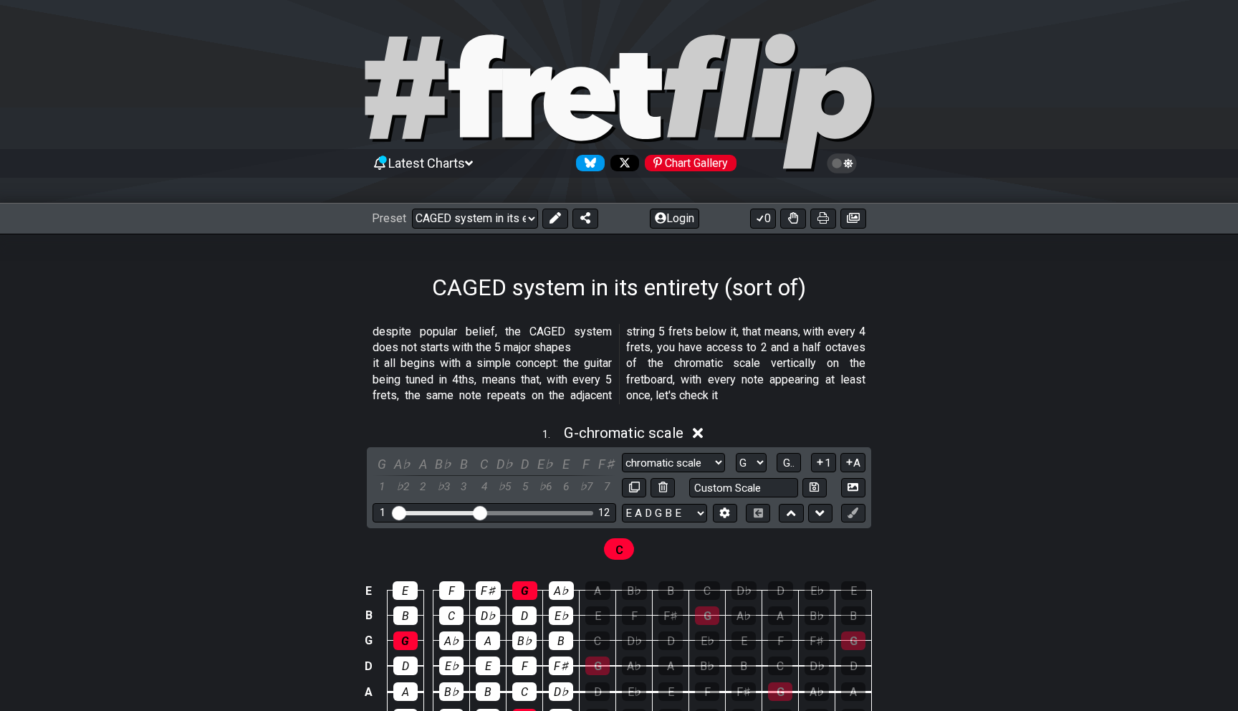
select select "E"
click at [510, 226] on select "Welcome to #fretflip! CAGED system in its entirety (sort of) Custom Preset Mino…" at bounding box center [475, 219] width 126 height 20
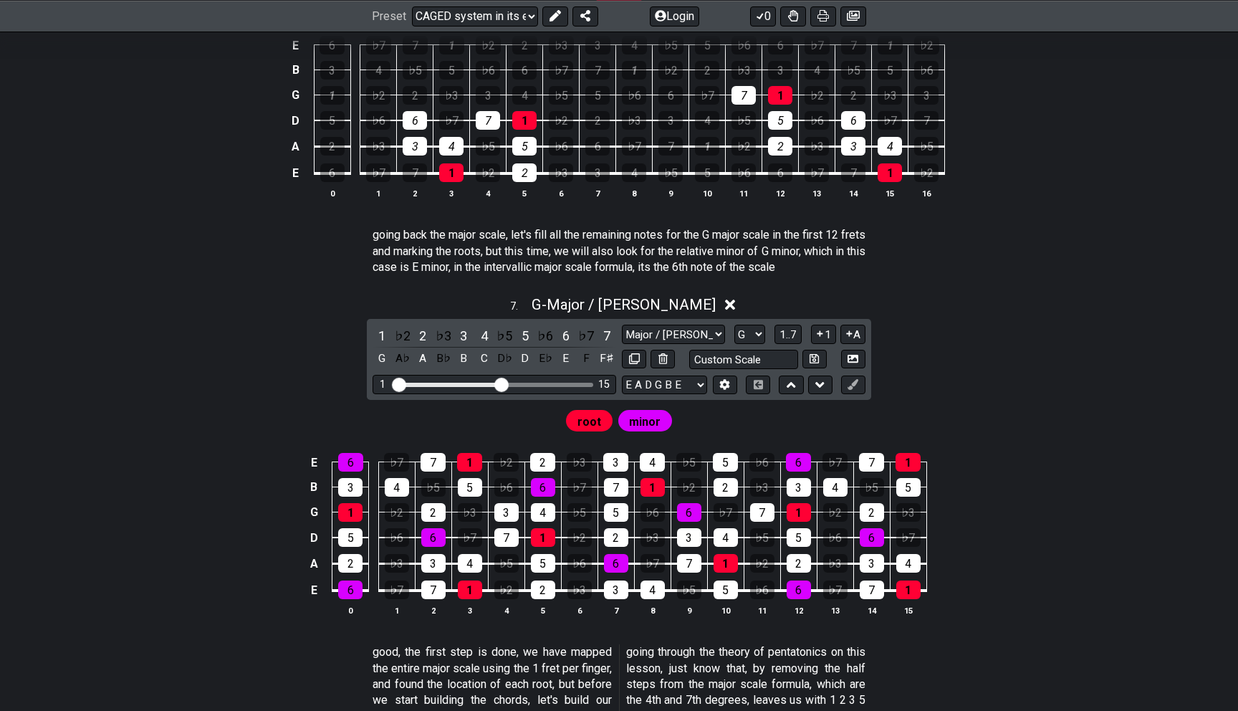
scroll to position [2728, 0]
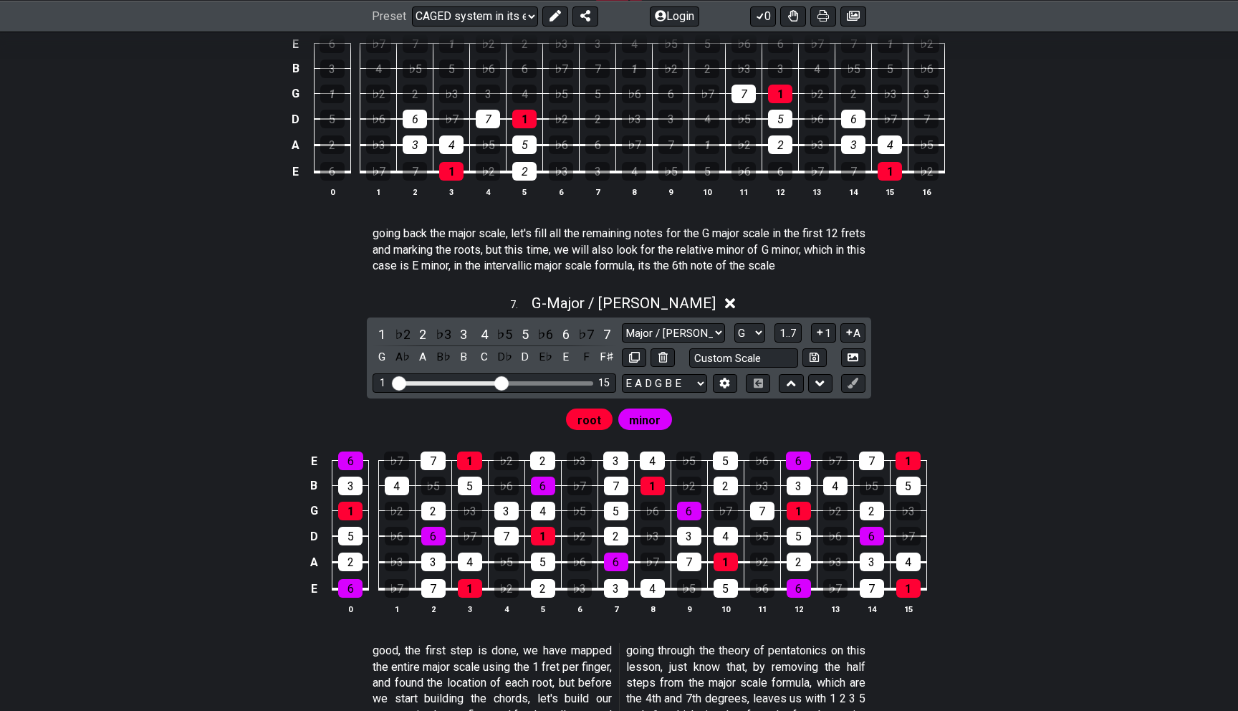
click at [588, 431] on span "root" at bounding box center [590, 420] width 24 height 21
click at [638, 431] on span "minor" at bounding box center [645, 420] width 32 height 21
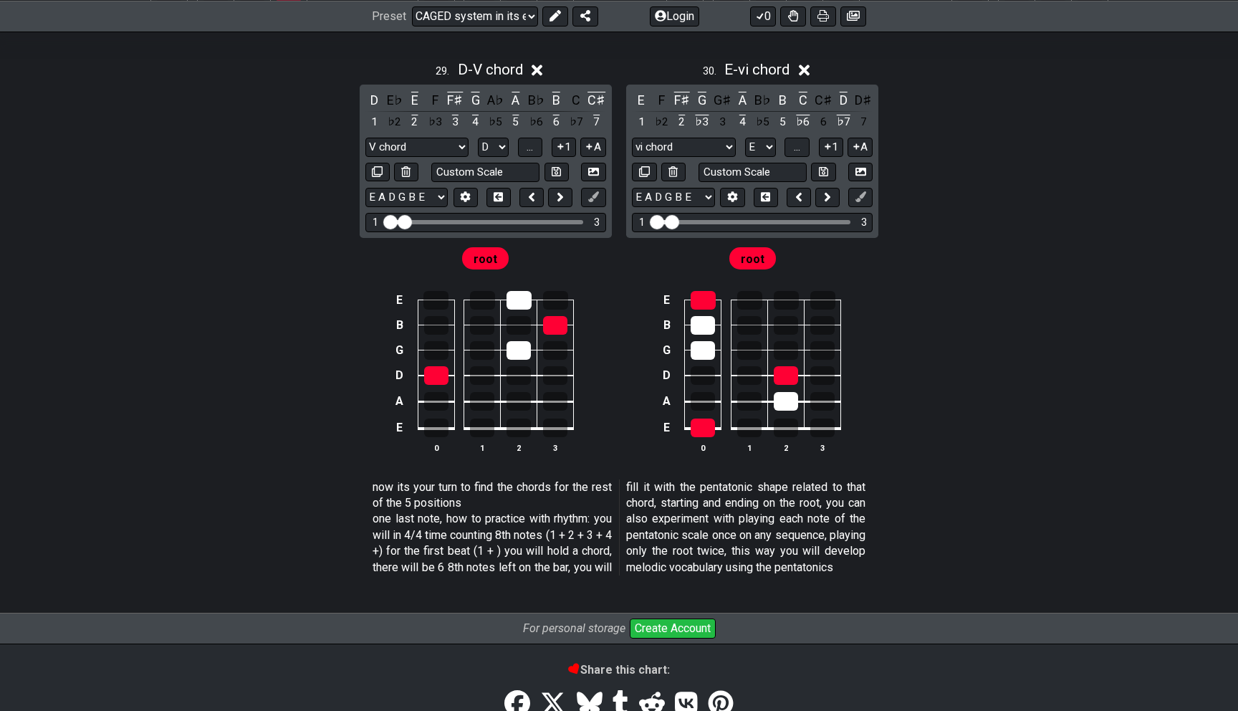
scroll to position [9245, 0]
